Goal: Task Accomplishment & Management: Complete application form

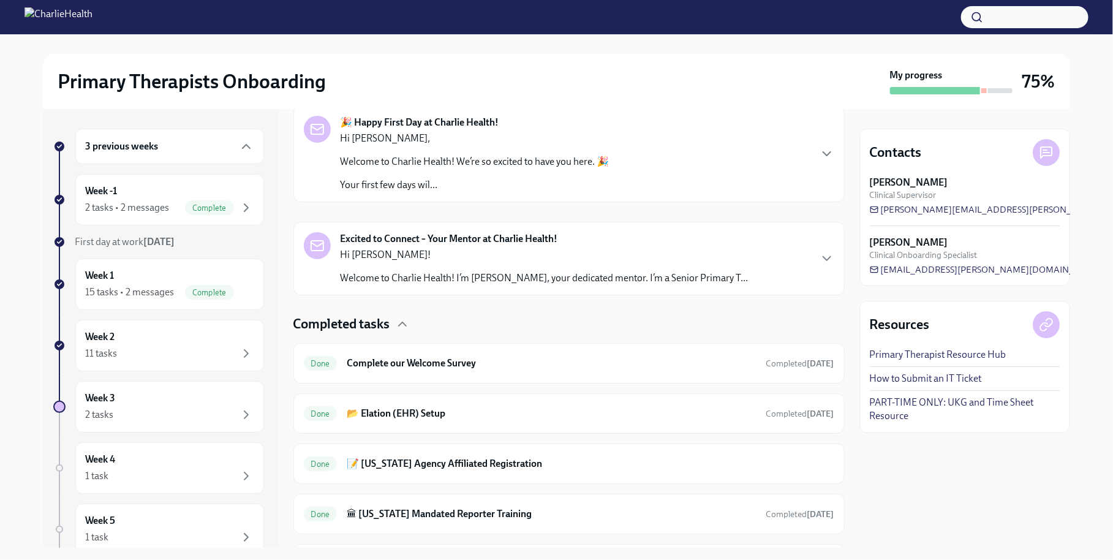
scroll to position [222, 0]
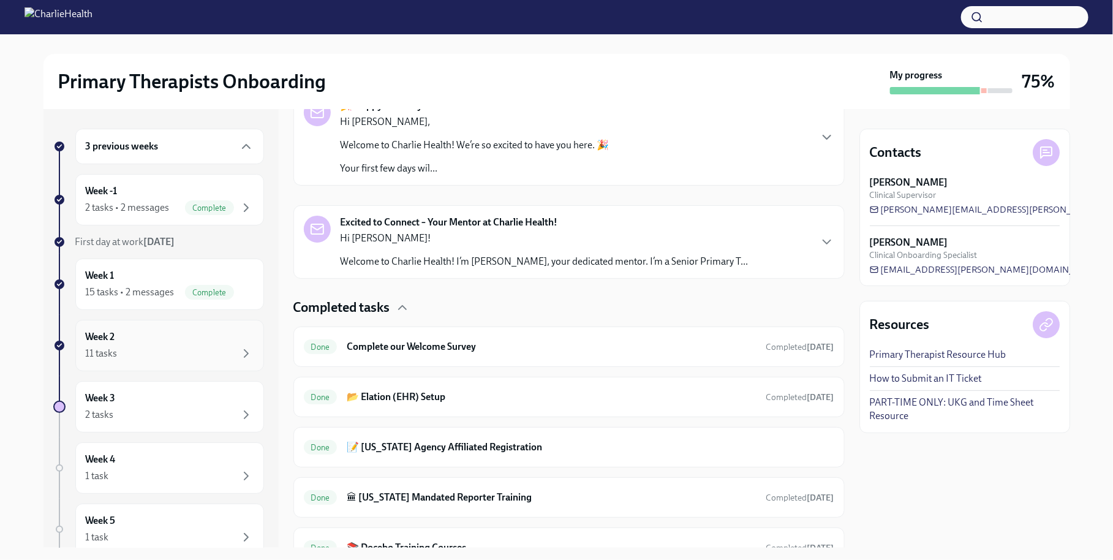
click at [179, 338] on div "Week 2 11 tasks" at bounding box center [170, 345] width 168 height 31
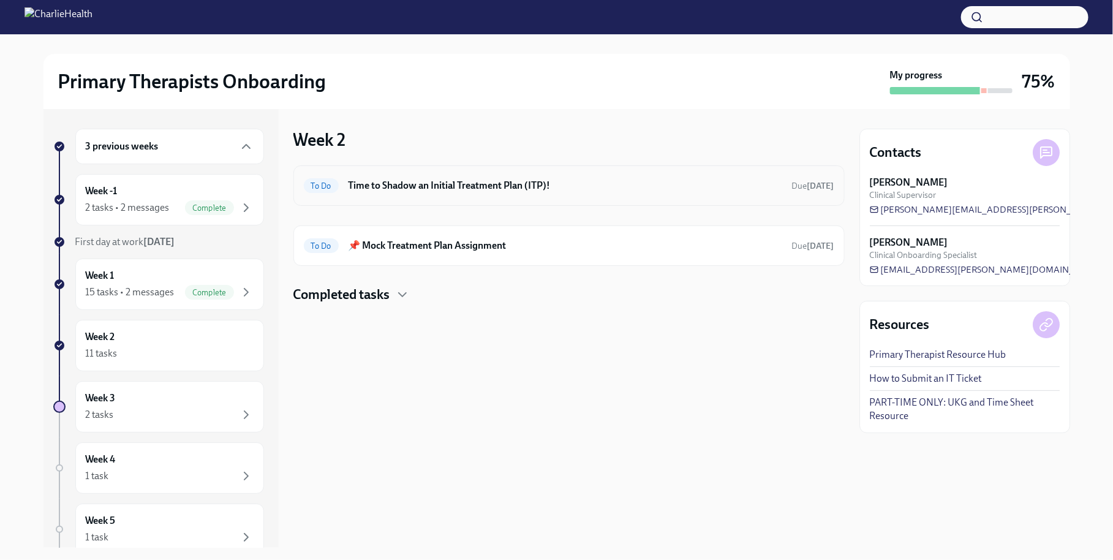
click at [409, 181] on h6 "Time to Shadow an Initial Treatment Plan (ITP)!" at bounding box center [566, 185] width 434 height 13
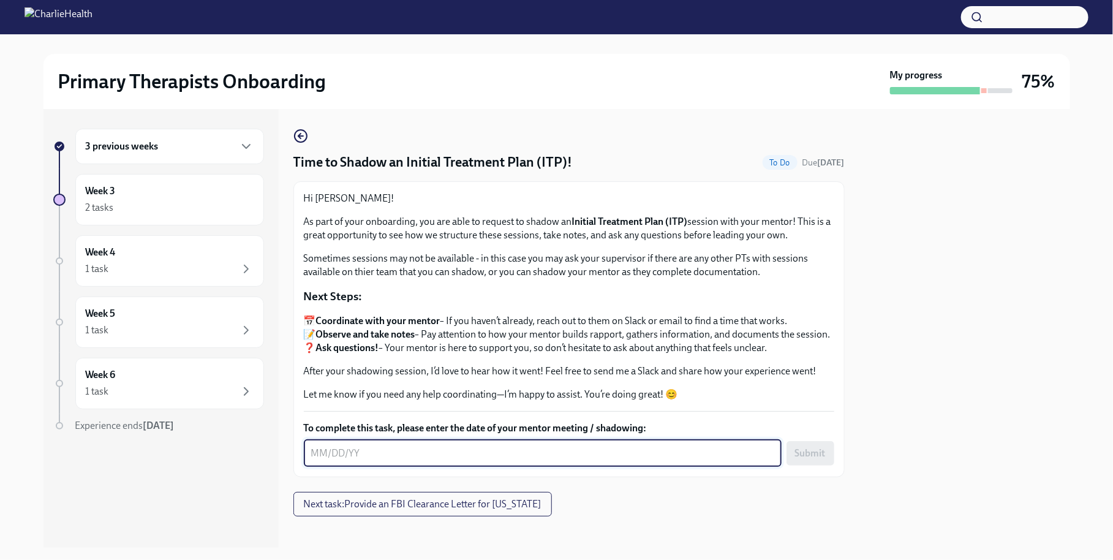
click at [434, 455] on textarea "To complete this task, please enter the date of your mentor meeting / shadowing:" at bounding box center [542, 453] width 463 height 15
type textarea "[DATE]"
click at [829, 445] on button "Submit" at bounding box center [810, 453] width 48 height 24
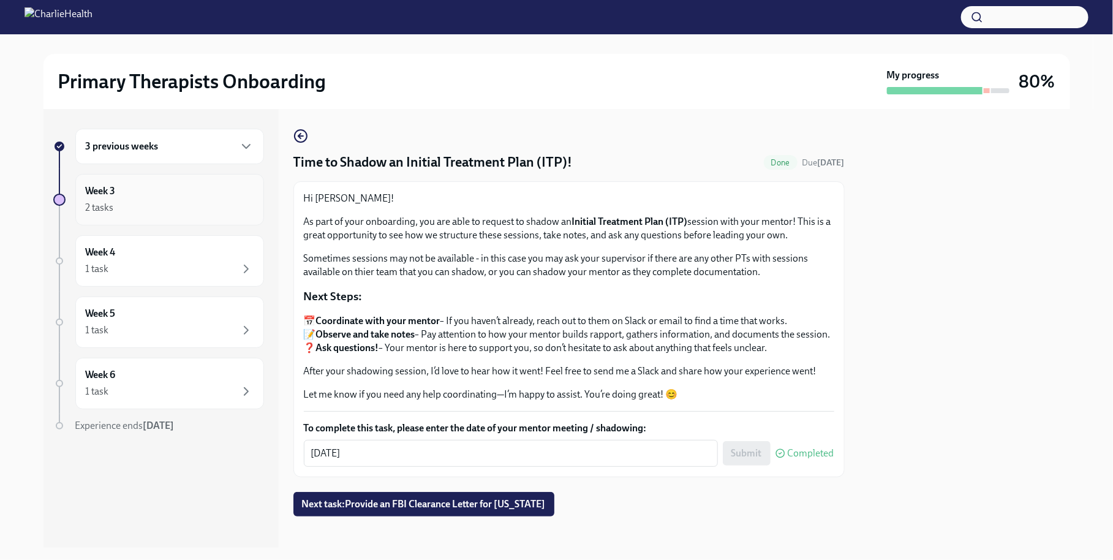
click at [160, 208] on div "2 tasks" at bounding box center [170, 207] width 168 height 15
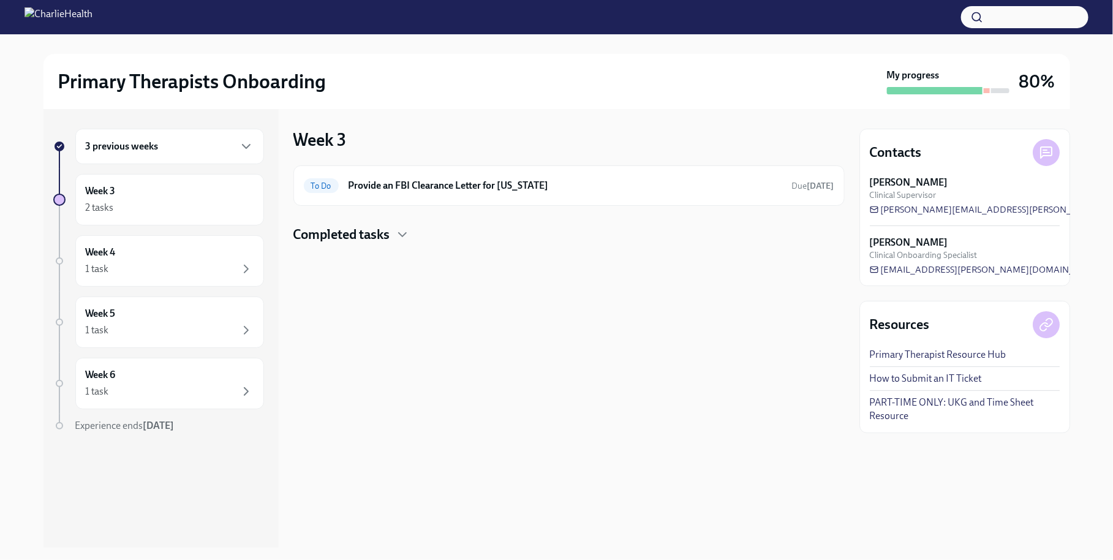
click at [198, 145] on div "3 previous weeks" at bounding box center [170, 146] width 168 height 15
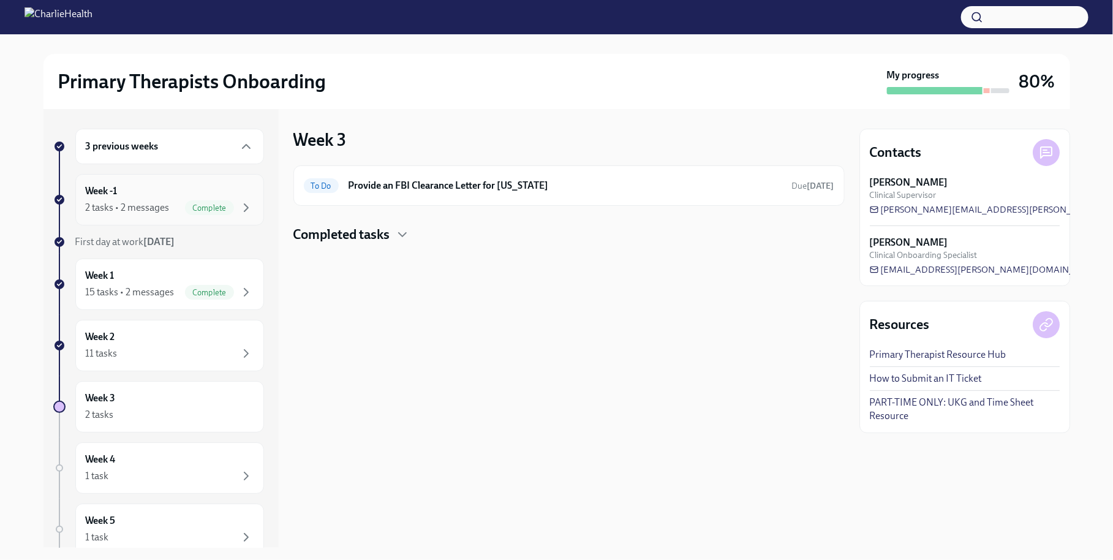
click at [218, 209] on span "Complete" at bounding box center [209, 207] width 49 height 9
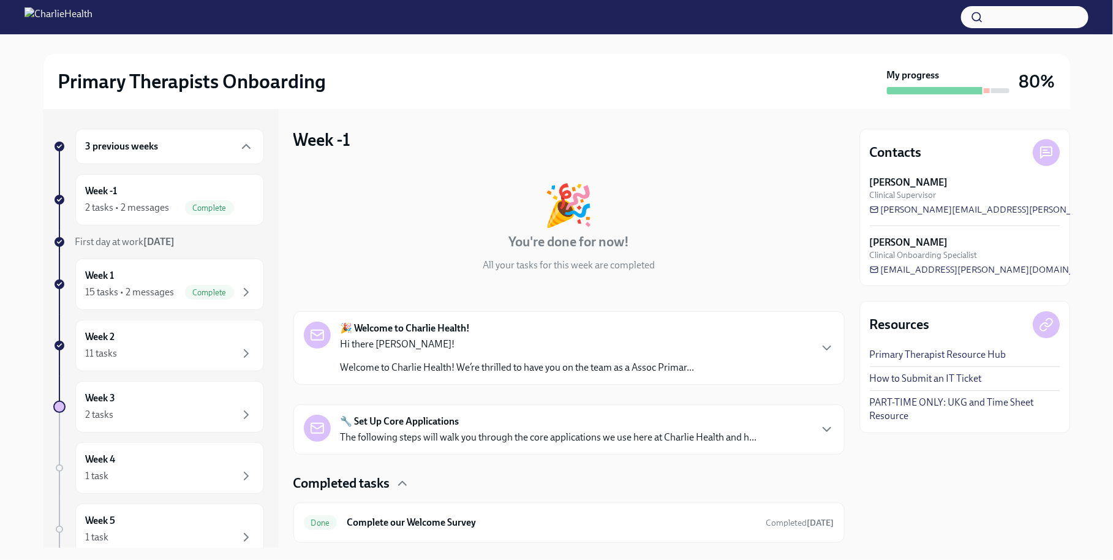
scroll to position [83, 0]
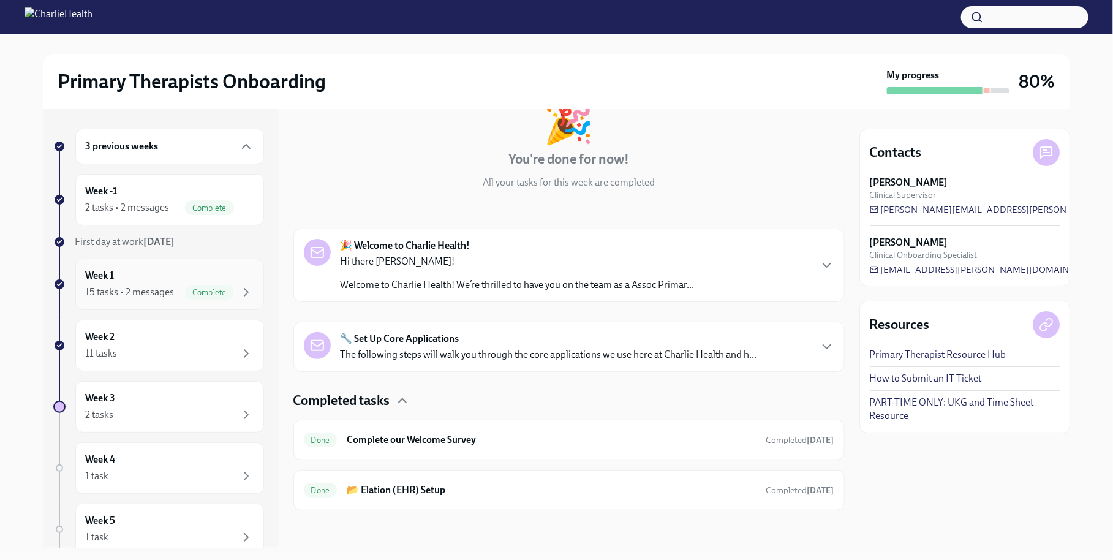
click at [232, 292] on span "Complete" at bounding box center [209, 292] width 49 height 9
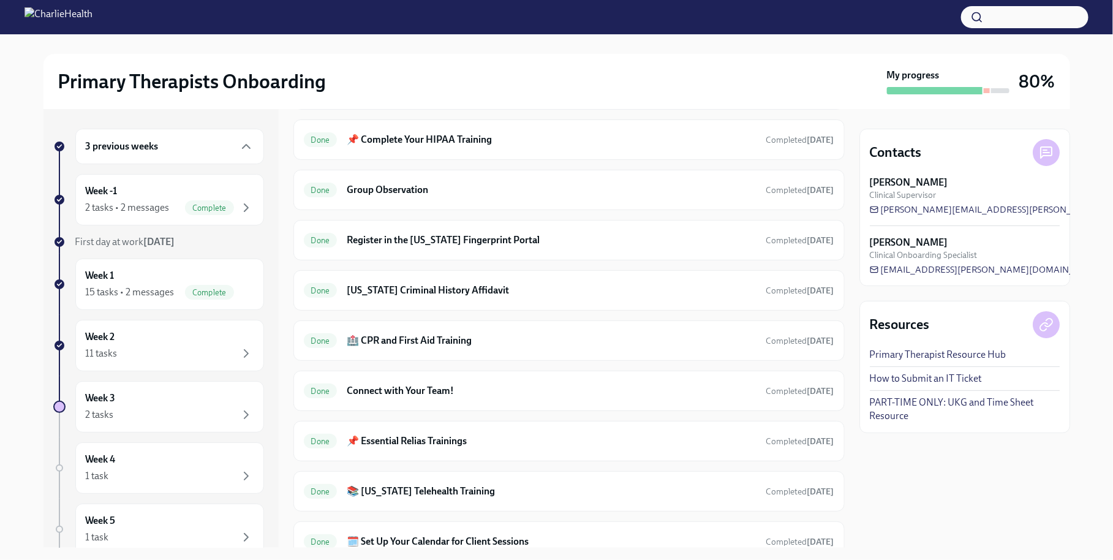
scroll to position [775, 0]
